Goal: Information Seeking & Learning: Learn about a topic

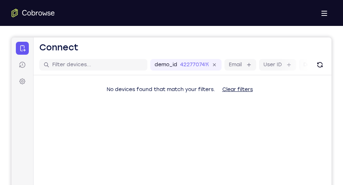
scroll to position [177, 0]
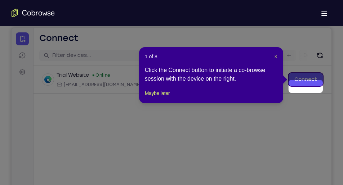
scroll to position [65, 0]
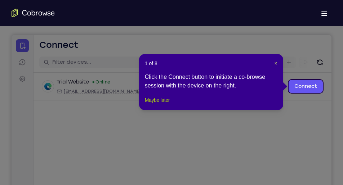
click at [164, 105] on button "Maybe later" at bounding box center [157, 100] width 25 height 9
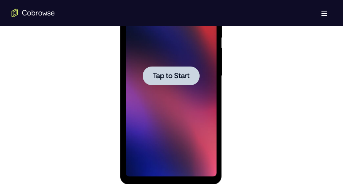
scroll to position [439, 0]
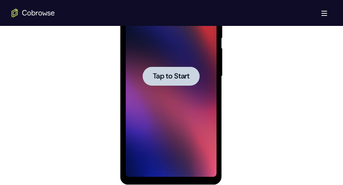
click at [165, 99] on div at bounding box center [171, 76] width 91 height 202
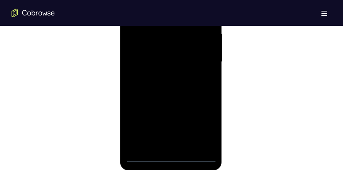
scroll to position [467, 0]
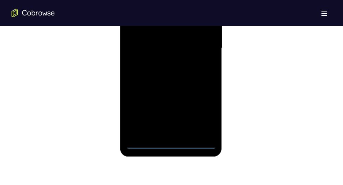
click at [172, 144] on div at bounding box center [171, 48] width 91 height 202
click at [201, 122] on div at bounding box center [171, 48] width 91 height 202
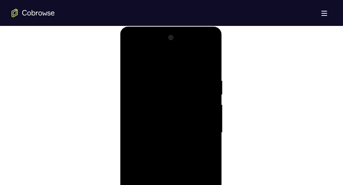
scroll to position [380, 0]
click at [133, 52] on div at bounding box center [171, 135] width 91 height 202
click at [204, 130] on div at bounding box center [171, 135] width 91 height 202
click at [161, 148] on div at bounding box center [171, 135] width 91 height 202
click at [160, 126] on div at bounding box center [171, 135] width 91 height 202
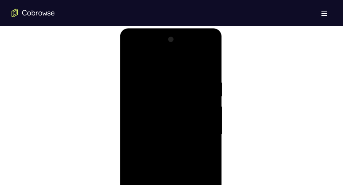
click at [161, 119] on div at bounding box center [171, 135] width 91 height 202
click at [161, 130] on div at bounding box center [171, 135] width 91 height 202
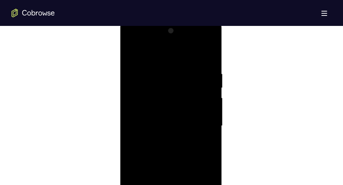
click at [161, 131] on div at bounding box center [171, 126] width 91 height 202
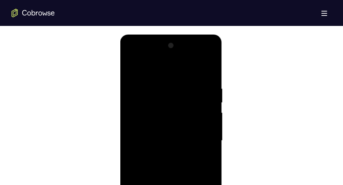
scroll to position [373, 0]
click at [158, 139] on div at bounding box center [171, 142] width 91 height 202
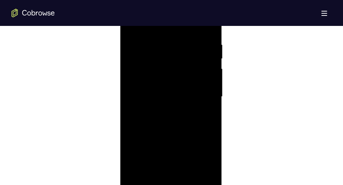
scroll to position [420, 0]
click at [165, 128] on div at bounding box center [171, 95] width 91 height 202
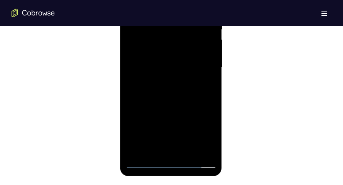
scroll to position [448, 0]
click at [165, 115] on div at bounding box center [171, 67] width 91 height 202
click at [211, 152] on div at bounding box center [171, 67] width 91 height 202
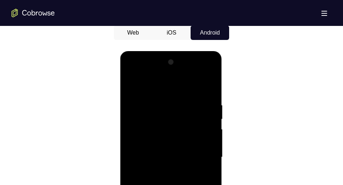
scroll to position [357, 0]
click at [161, 104] on div at bounding box center [171, 158] width 91 height 202
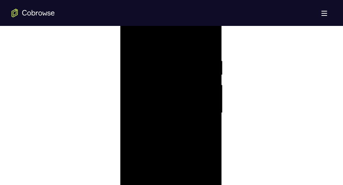
scroll to position [402, 0]
click at [204, 149] on div at bounding box center [171, 113] width 91 height 202
click at [202, 43] on div at bounding box center [171, 113] width 91 height 202
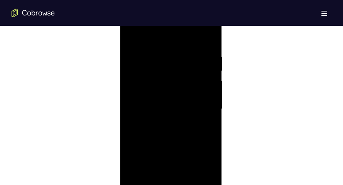
click at [201, 122] on div at bounding box center [171, 109] width 91 height 202
click at [194, 108] on div at bounding box center [171, 109] width 91 height 202
click at [171, 100] on div at bounding box center [171, 109] width 91 height 202
click at [210, 106] on div at bounding box center [171, 109] width 91 height 202
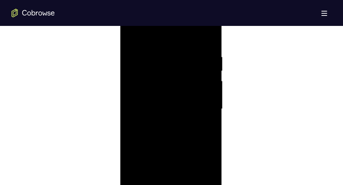
click at [132, 33] on div at bounding box center [171, 109] width 91 height 202
click at [207, 102] on div at bounding box center [171, 109] width 91 height 202
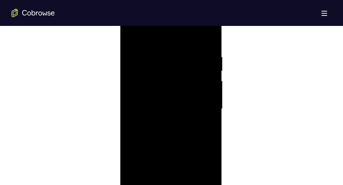
click at [207, 102] on div at bounding box center [171, 109] width 91 height 202
click at [207, 93] on div at bounding box center [171, 84] width 91 height 202
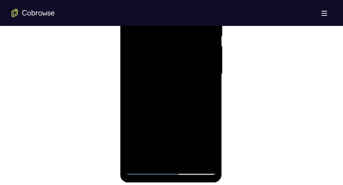
click at [199, 157] on div at bounding box center [171, 74] width 91 height 202
click at [202, 97] on div at bounding box center [171, 74] width 91 height 202
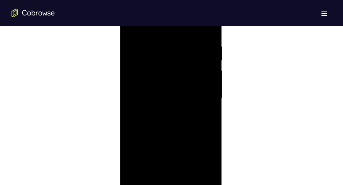
scroll to position [415, 0]
click at [205, 111] on div at bounding box center [171, 100] width 91 height 202
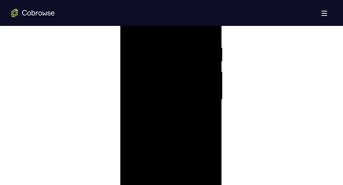
click at [205, 111] on div at bounding box center [171, 100] width 91 height 202
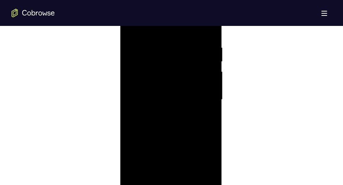
click at [205, 111] on div at bounding box center [171, 100] width 91 height 202
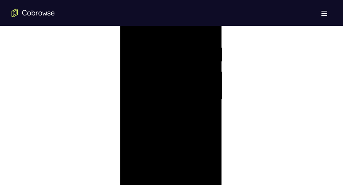
click at [205, 111] on div at bounding box center [171, 100] width 91 height 202
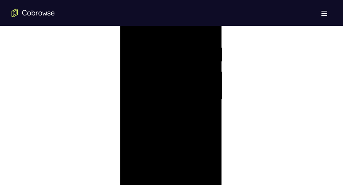
click at [205, 111] on div at bounding box center [171, 100] width 91 height 202
click at [132, 93] on div at bounding box center [171, 100] width 91 height 202
click at [205, 44] on div at bounding box center [171, 113] width 91 height 202
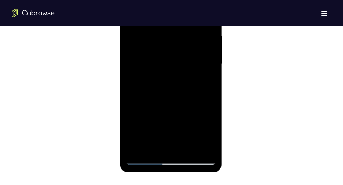
scroll to position [455, 0]
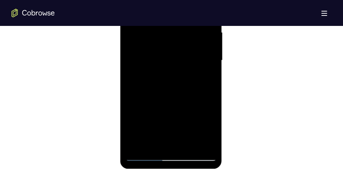
drag, startPoint x: 186, startPoint y: 118, endPoint x: 176, endPoint y: 34, distance: 85.0
click at [176, 34] on div at bounding box center [171, 61] width 91 height 202
drag, startPoint x: 170, startPoint y: 113, endPoint x: 163, endPoint y: 18, distance: 95.5
click at [163, 18] on div at bounding box center [171, 61] width 91 height 202
drag, startPoint x: 159, startPoint y: 104, endPoint x: 162, endPoint y: 3, distance: 100.7
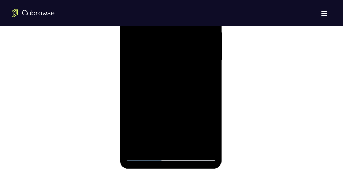
click at [162, 3] on div at bounding box center [171, 61] width 91 height 202
drag, startPoint x: 157, startPoint y: 110, endPoint x: 164, endPoint y: 54, distance: 56.6
click at [164, 54] on div at bounding box center [171, 61] width 91 height 202
click at [212, 76] on div at bounding box center [171, 61] width 91 height 202
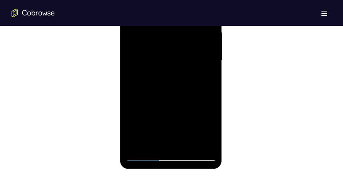
click at [212, 76] on div at bounding box center [171, 61] width 91 height 202
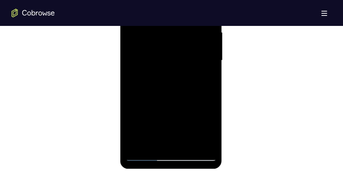
click at [212, 76] on div at bounding box center [171, 61] width 91 height 202
drag, startPoint x: 196, startPoint y: 100, endPoint x: 195, endPoint y: -8, distance: 107.1
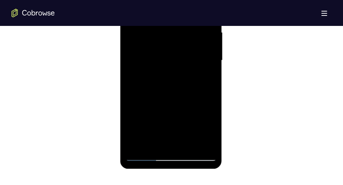
click at [195, 0] on div at bounding box center [171, 61] width 91 height 202
drag, startPoint x: 186, startPoint y: 100, endPoint x: 192, endPoint y: 21, distance: 79.2
click at [192, 21] on div at bounding box center [171, 61] width 91 height 202
click at [206, 51] on div at bounding box center [171, 61] width 91 height 202
click at [210, 52] on div at bounding box center [171, 61] width 91 height 202
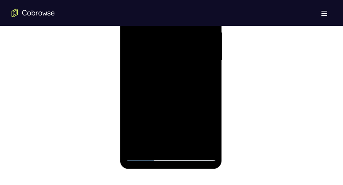
click at [210, 52] on div at bounding box center [171, 61] width 91 height 202
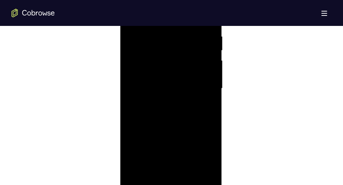
scroll to position [425, 0]
click at [131, 84] on div at bounding box center [171, 90] width 91 height 202
drag, startPoint x: 154, startPoint y: 148, endPoint x: 159, endPoint y: 17, distance: 131.4
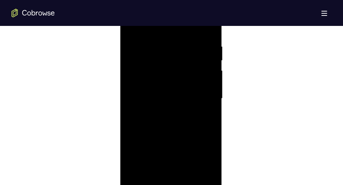
click at [159, 17] on div at bounding box center [171, 99] width 91 height 202
drag, startPoint x: 171, startPoint y: 133, endPoint x: 174, endPoint y: 8, distance: 124.5
click at [174, 8] on div at bounding box center [171, 99] width 91 height 202
drag, startPoint x: 179, startPoint y: 134, endPoint x: 177, endPoint y: 29, distance: 104.6
click at [177, 29] on div at bounding box center [171, 99] width 91 height 202
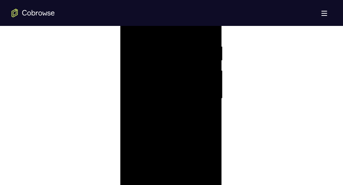
drag, startPoint x: 180, startPoint y: 138, endPoint x: 171, endPoint y: 32, distance: 106.1
click at [171, 32] on div at bounding box center [171, 99] width 91 height 202
click at [210, 115] on div at bounding box center [171, 99] width 91 height 202
drag, startPoint x: 192, startPoint y: 132, endPoint x: 200, endPoint y: 24, distance: 108.9
click at [200, 24] on div at bounding box center [171, 99] width 91 height 202
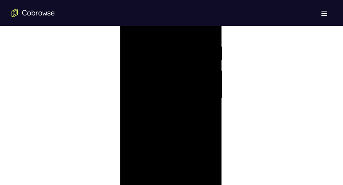
drag, startPoint x: 186, startPoint y: 148, endPoint x: 183, endPoint y: 19, distance: 128.8
click at [183, 19] on div at bounding box center [171, 99] width 91 height 202
drag, startPoint x: 179, startPoint y: 150, endPoint x: 177, endPoint y: 96, distance: 54.1
click at [177, 96] on div at bounding box center [171, 99] width 91 height 202
drag, startPoint x: 170, startPoint y: 142, endPoint x: 163, endPoint y: 31, distance: 111.0
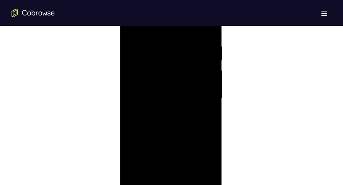
click at [163, 31] on div at bounding box center [171, 99] width 91 height 202
drag, startPoint x: 172, startPoint y: 138, endPoint x: 167, endPoint y: 22, distance: 116.6
click at [167, 22] on div at bounding box center [171, 99] width 91 height 202
drag, startPoint x: 170, startPoint y: 160, endPoint x: 174, endPoint y: 83, distance: 77.7
click at [174, 83] on div at bounding box center [171, 99] width 91 height 202
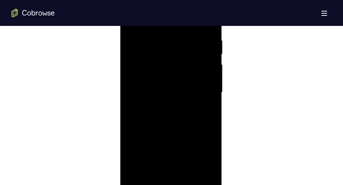
scroll to position [421, 0]
drag, startPoint x: 164, startPoint y: 140, endPoint x: 169, endPoint y: 7, distance: 133.2
click at [169, 7] on div at bounding box center [171, 94] width 91 height 202
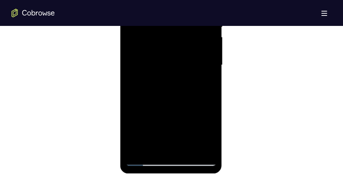
scroll to position [451, 0]
click at [139, 151] on div at bounding box center [171, 65] width 91 height 202
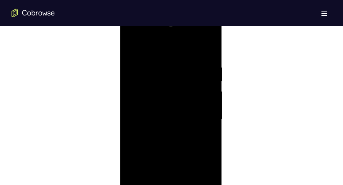
scroll to position [393, 0]
click at [180, 69] on div at bounding box center [171, 122] width 91 height 202
click at [206, 153] on div at bounding box center [171, 122] width 91 height 202
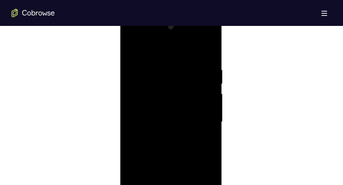
click at [206, 153] on div at bounding box center [171, 122] width 91 height 202
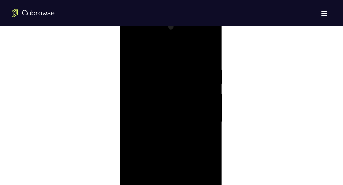
click at [206, 153] on div at bounding box center [171, 122] width 91 height 202
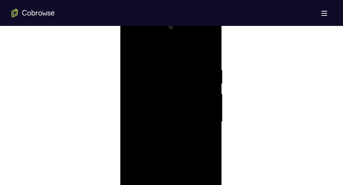
click at [206, 153] on div at bounding box center [171, 122] width 91 height 202
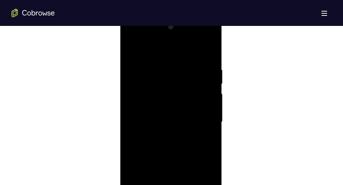
click at [206, 153] on div at bounding box center [171, 122] width 91 height 202
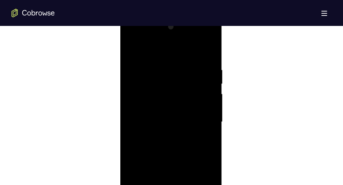
click at [206, 153] on div at bounding box center [171, 122] width 91 height 202
click at [157, 155] on div at bounding box center [171, 122] width 91 height 202
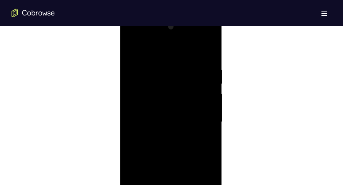
click at [137, 147] on div at bounding box center [171, 122] width 91 height 202
click at [205, 148] on div at bounding box center [171, 122] width 91 height 202
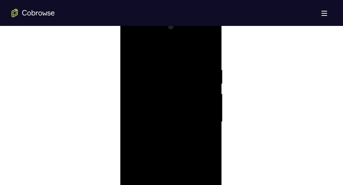
click at [205, 148] on div at bounding box center [171, 122] width 91 height 202
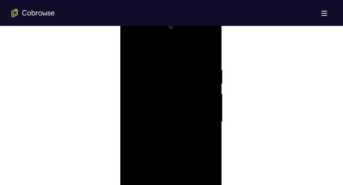
click at [205, 148] on div at bounding box center [171, 122] width 91 height 202
click at [206, 135] on div at bounding box center [171, 122] width 91 height 202
